Goal: Information Seeking & Learning: Understand process/instructions

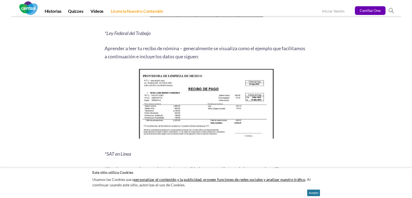
scroll to position [687, 0]
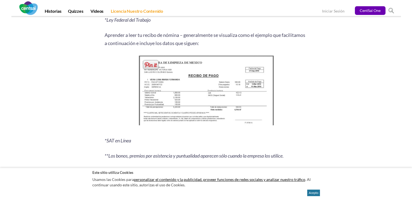
click at [175, 107] on img at bounding box center [205, 92] width 139 height 76
click at [192, 97] on img at bounding box center [205, 92] width 139 height 76
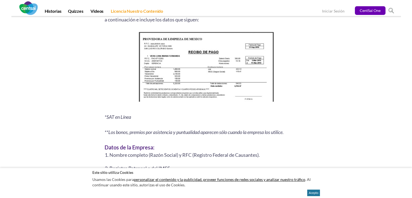
scroll to position [684, 0]
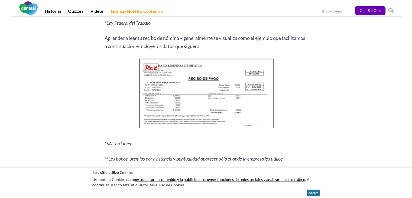
click at [265, 93] on img at bounding box center [205, 95] width 139 height 76
click at [235, 88] on img at bounding box center [205, 95] width 139 height 76
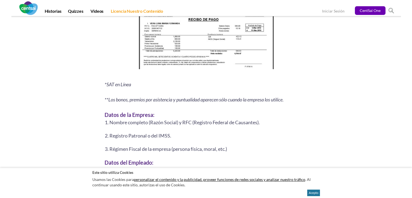
scroll to position [745, 0]
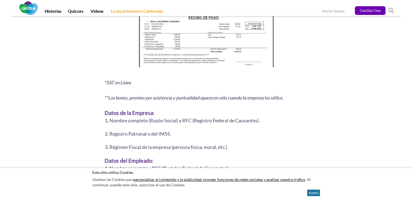
click at [212, 48] on img at bounding box center [205, 34] width 139 height 76
